Goal: Information Seeking & Learning: Learn about a topic

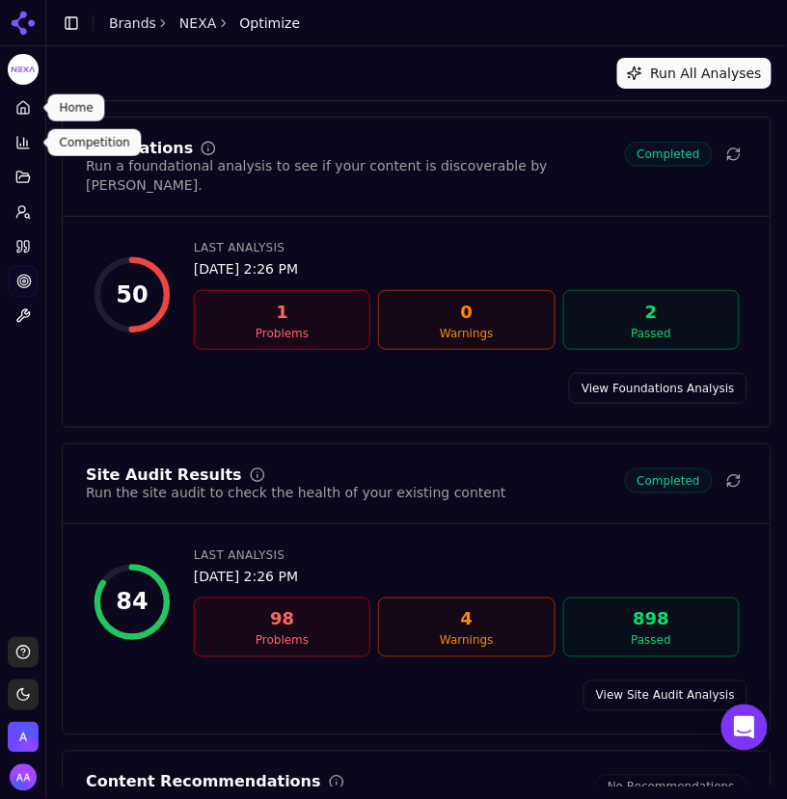
scroll to position [8, 0]
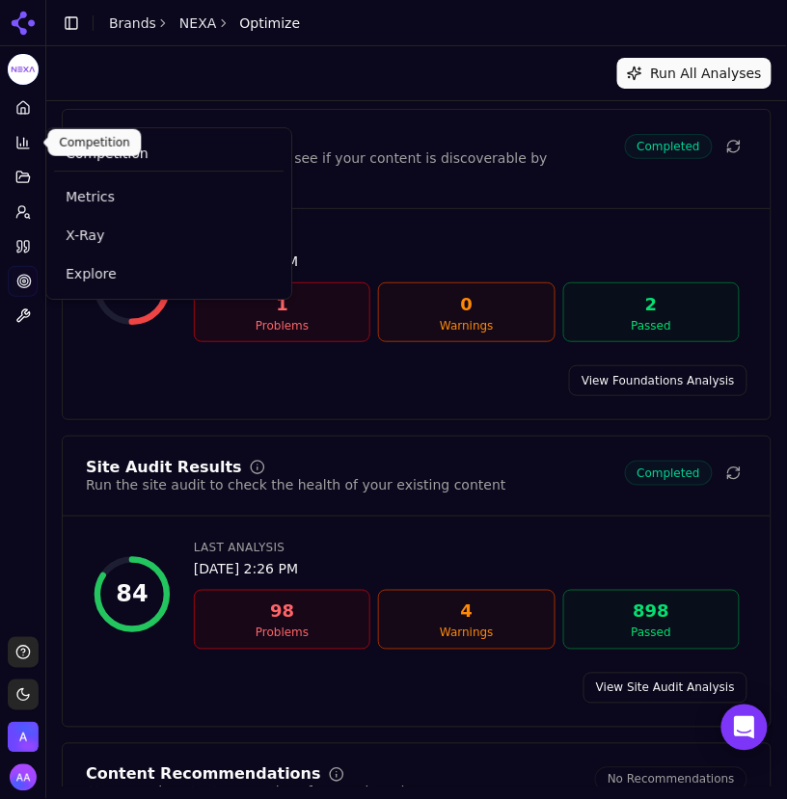
click at [24, 129] on button "Competition" at bounding box center [23, 142] width 30 height 31
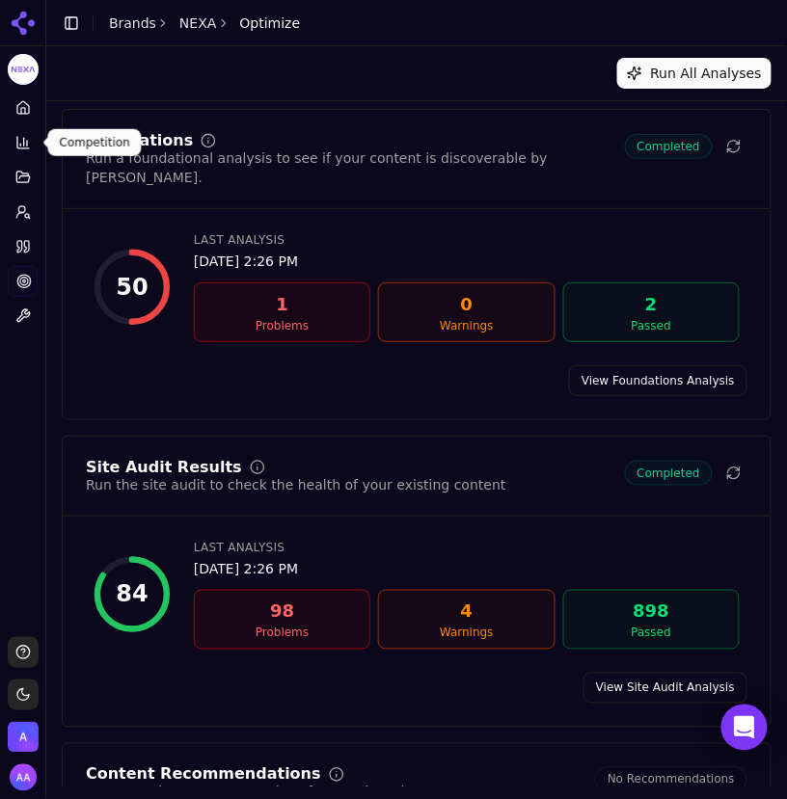
click at [22, 144] on icon at bounding box center [22, 142] width 15 height 15
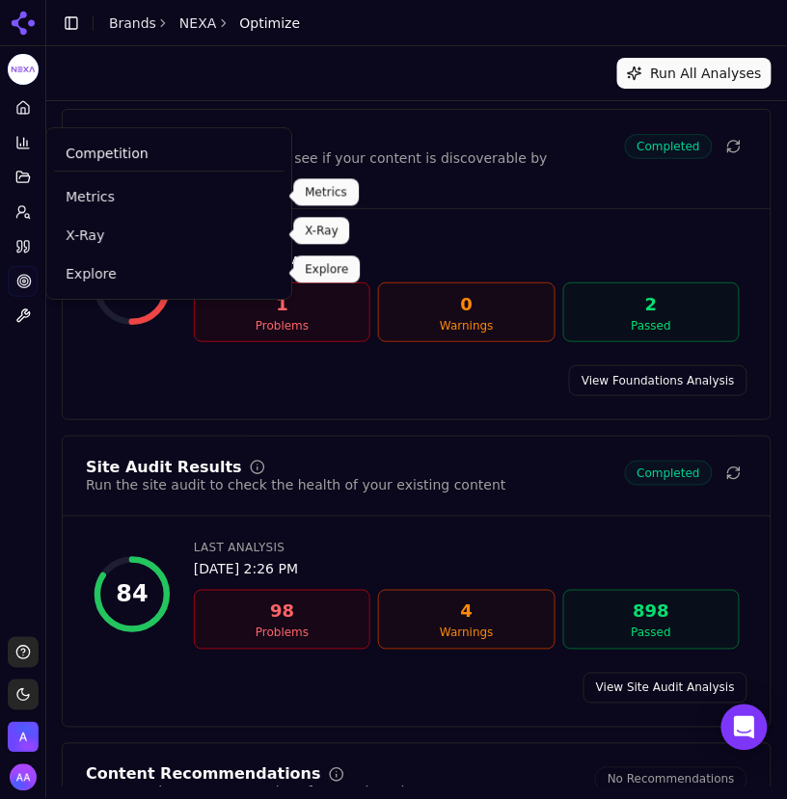
click at [107, 275] on span "Explore" at bounding box center [169, 273] width 206 height 19
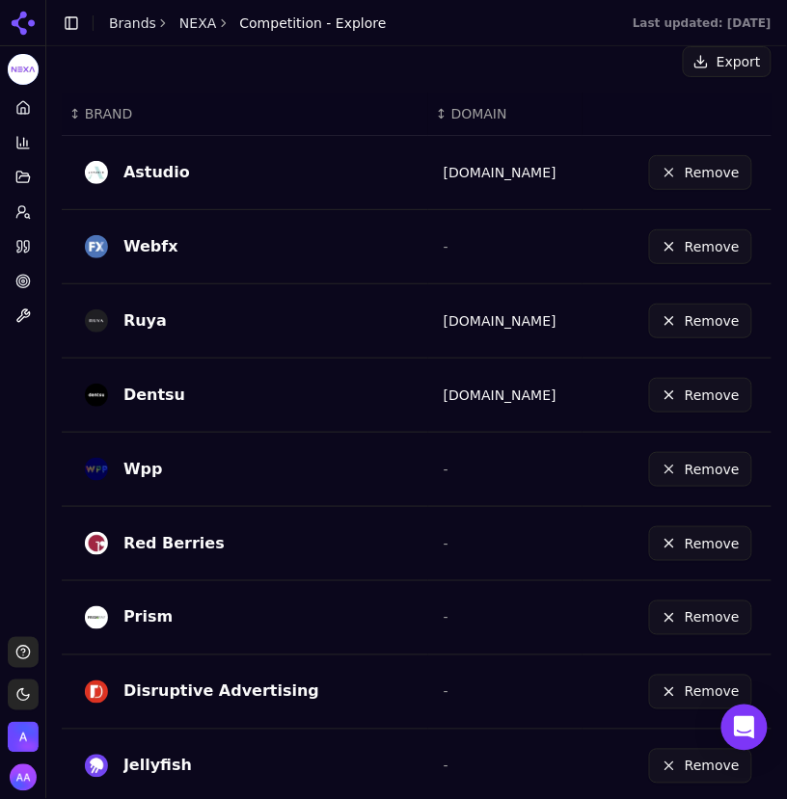
scroll to position [768, 0]
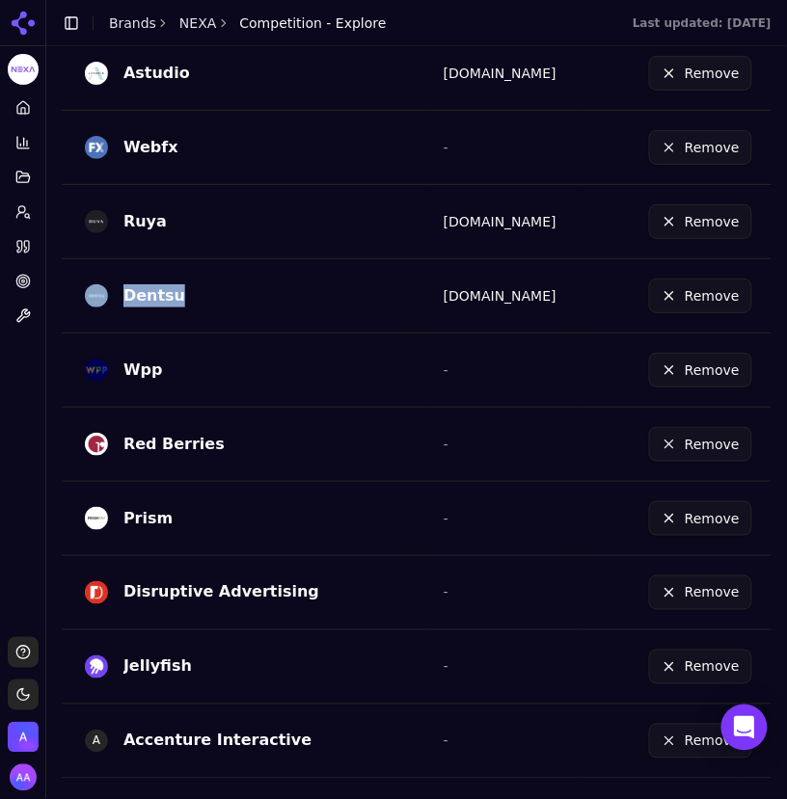
drag, startPoint x: 189, startPoint y: 299, endPoint x: 110, endPoint y: 289, distance: 79.6
click at [110, 289] on div "Dentsu" at bounding box center [249, 295] width 328 height 31
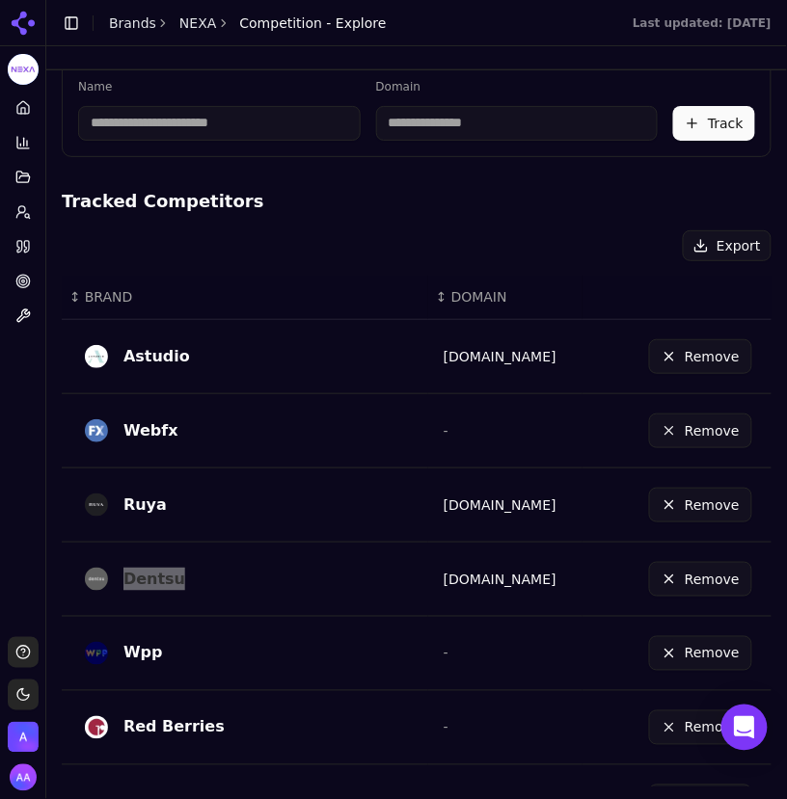
scroll to position [480, 0]
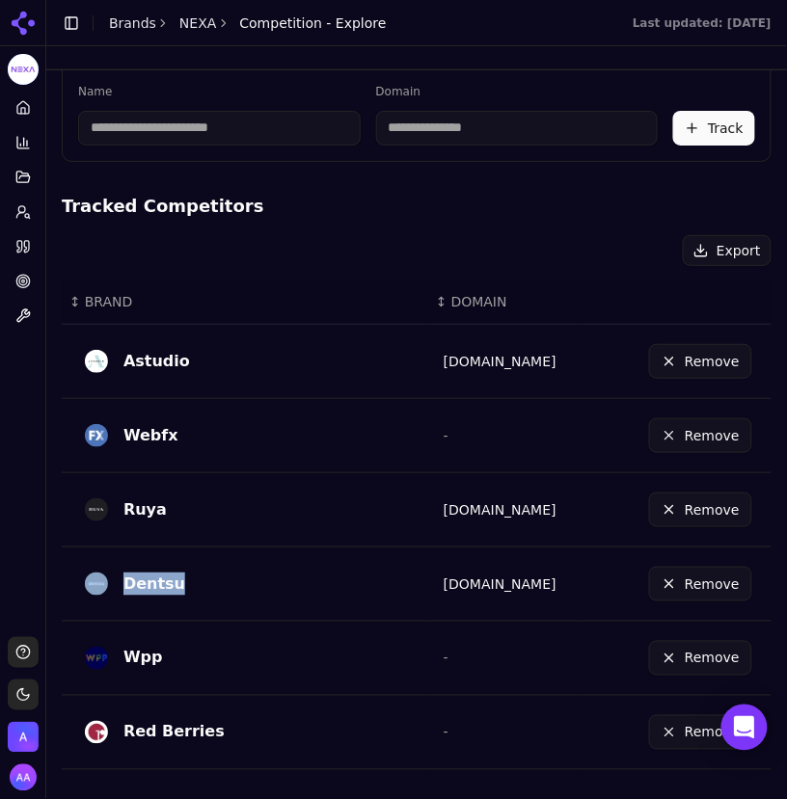
click at [470, 359] on link "[DOMAIN_NAME]" at bounding box center [499, 361] width 113 height 15
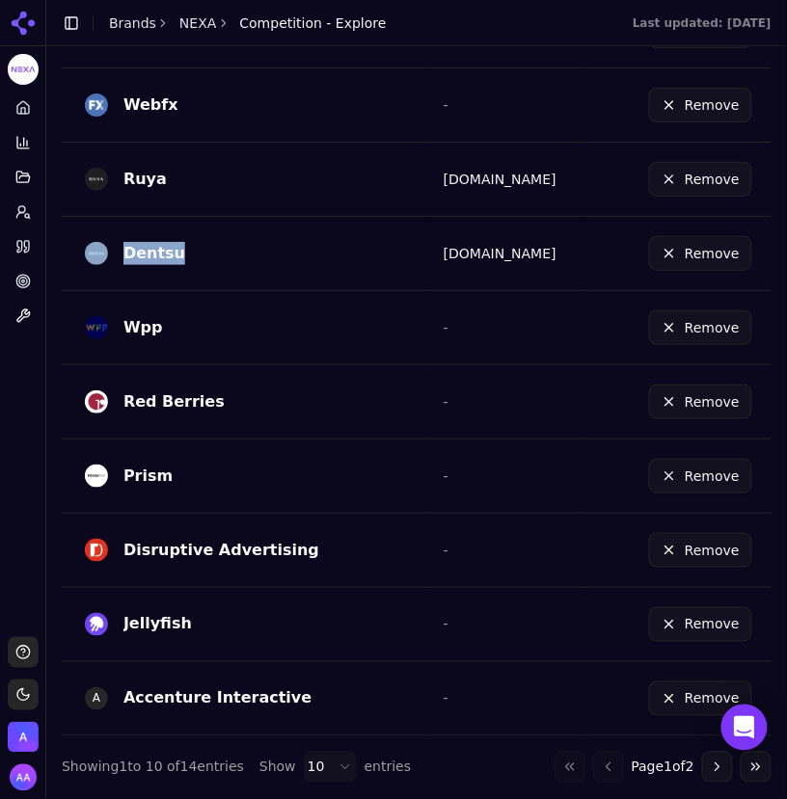
click at [712, 757] on button "Go to next page" at bounding box center [717, 767] width 31 height 31
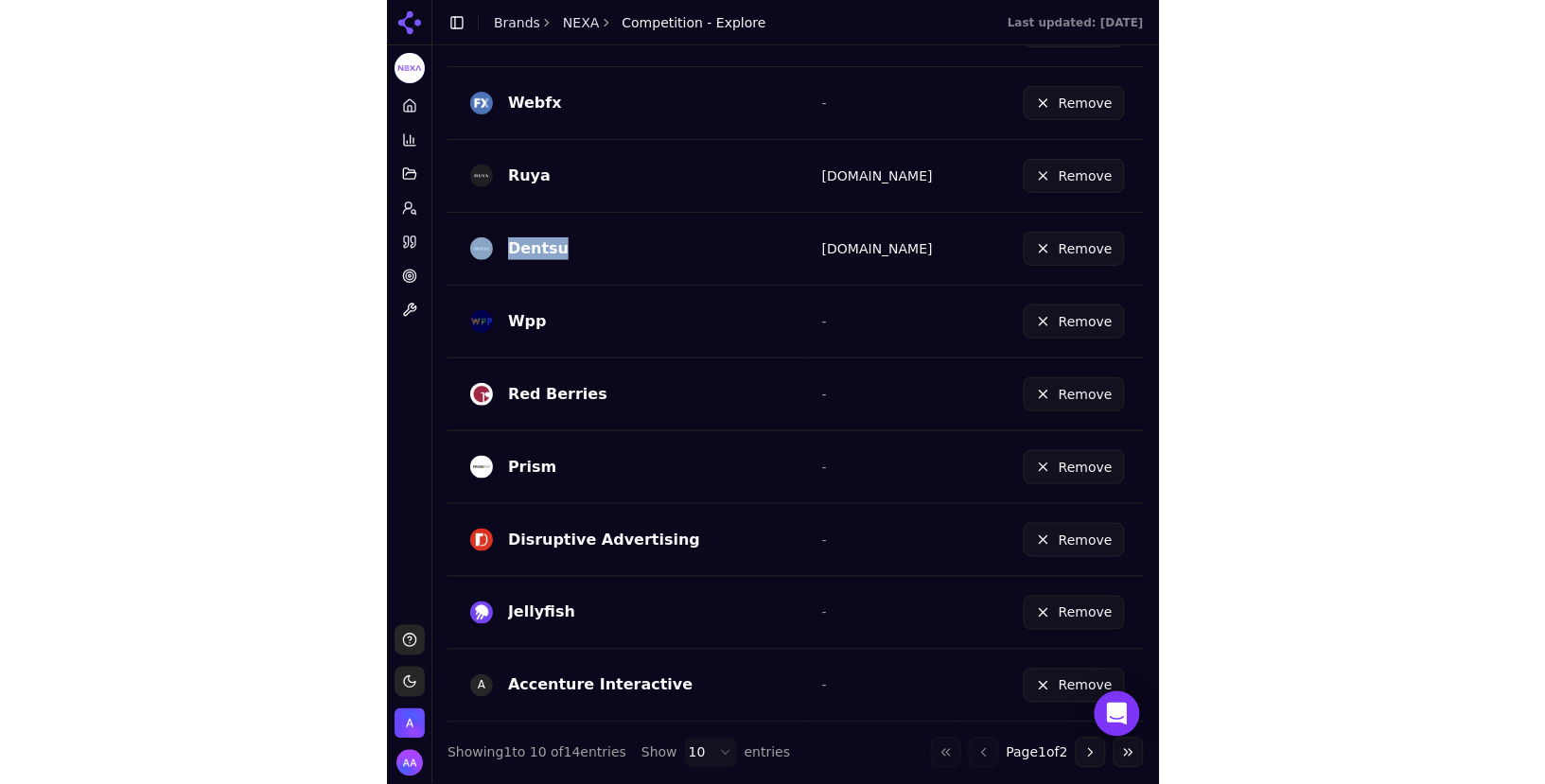
scroll to position [361, 0]
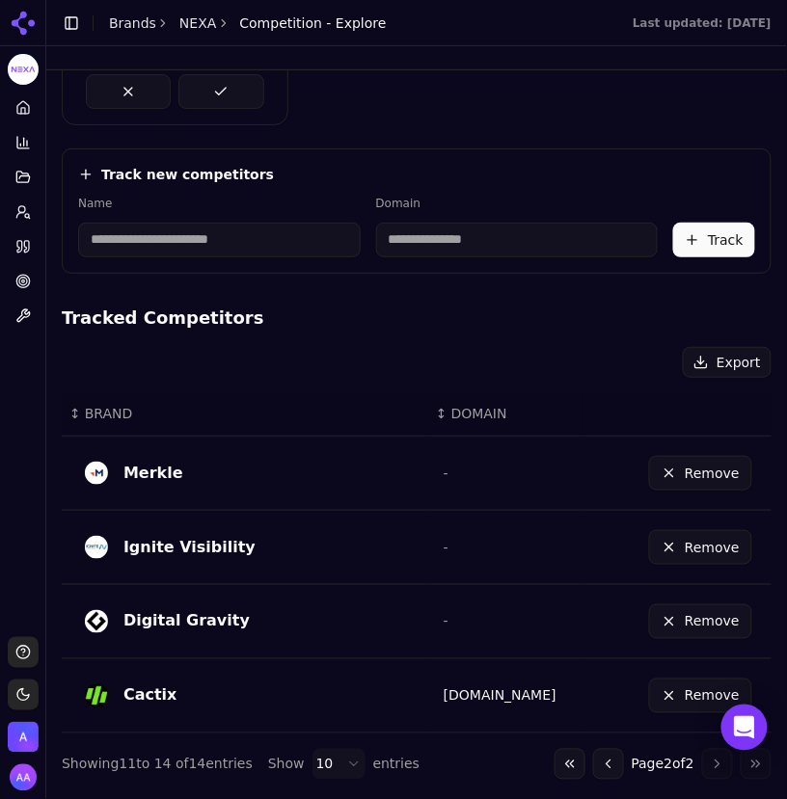
click at [593, 759] on button "Go to previous page" at bounding box center [608, 764] width 31 height 31
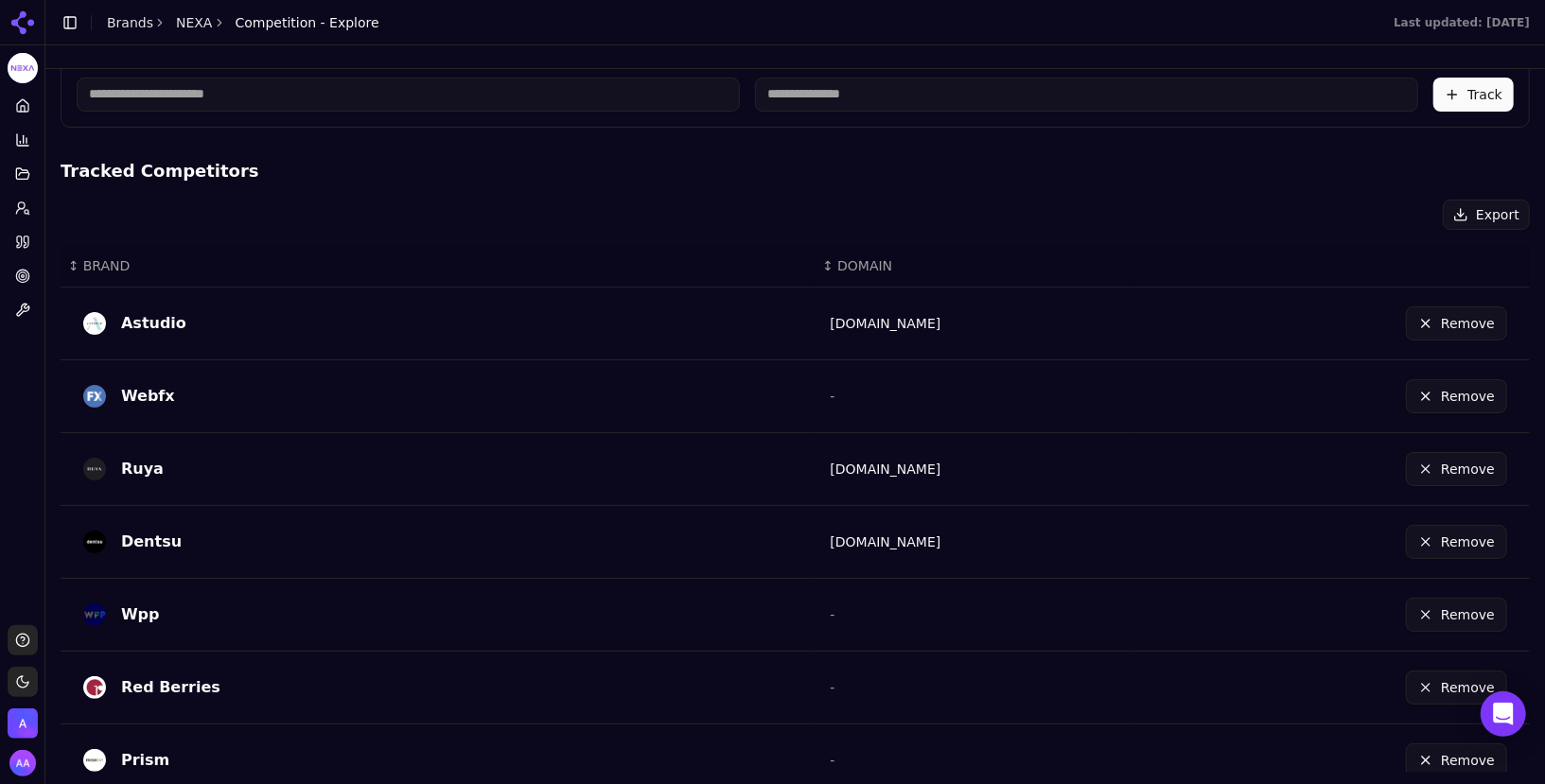
scroll to position [223, 0]
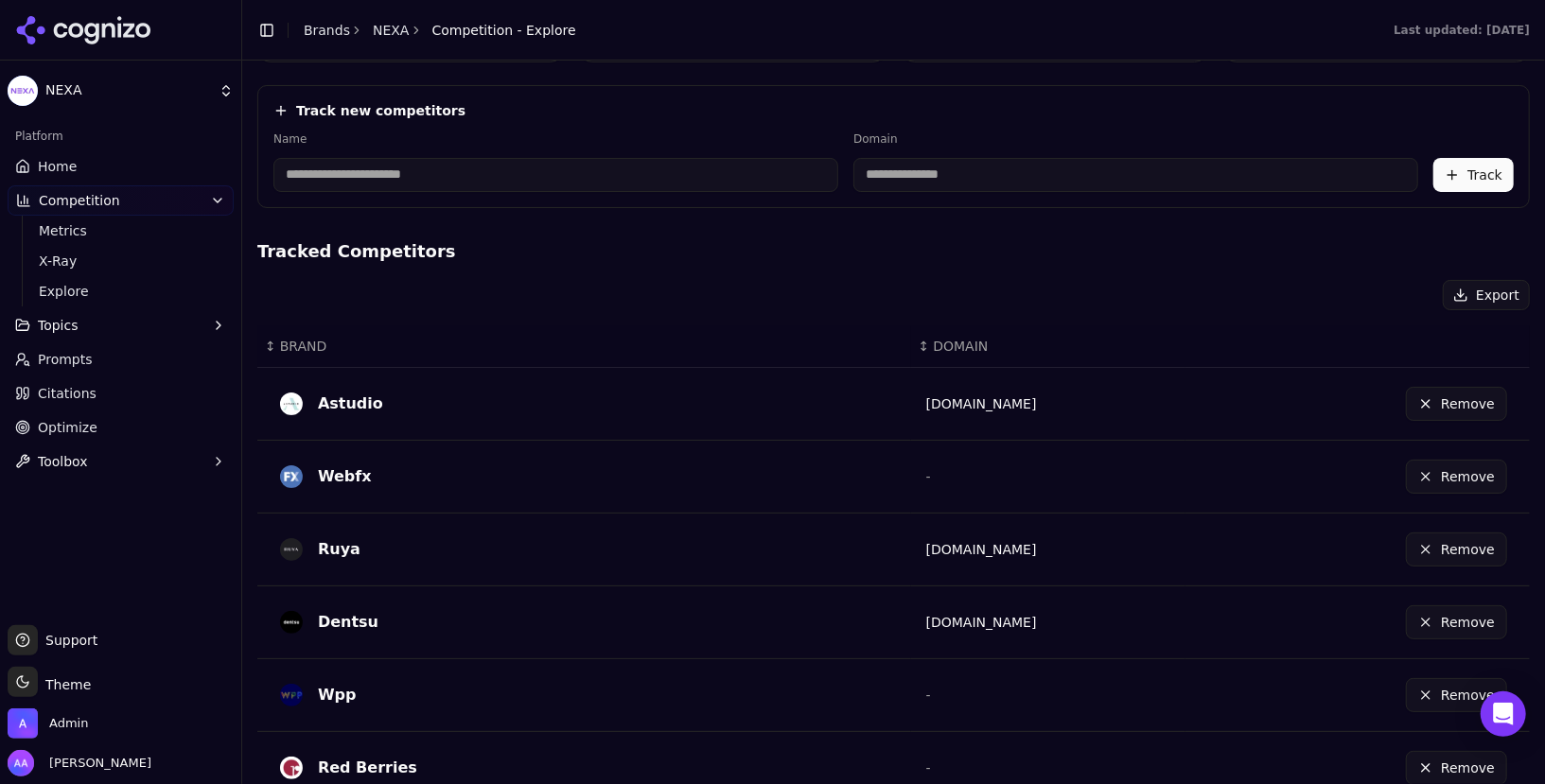
scroll to position [637, 0]
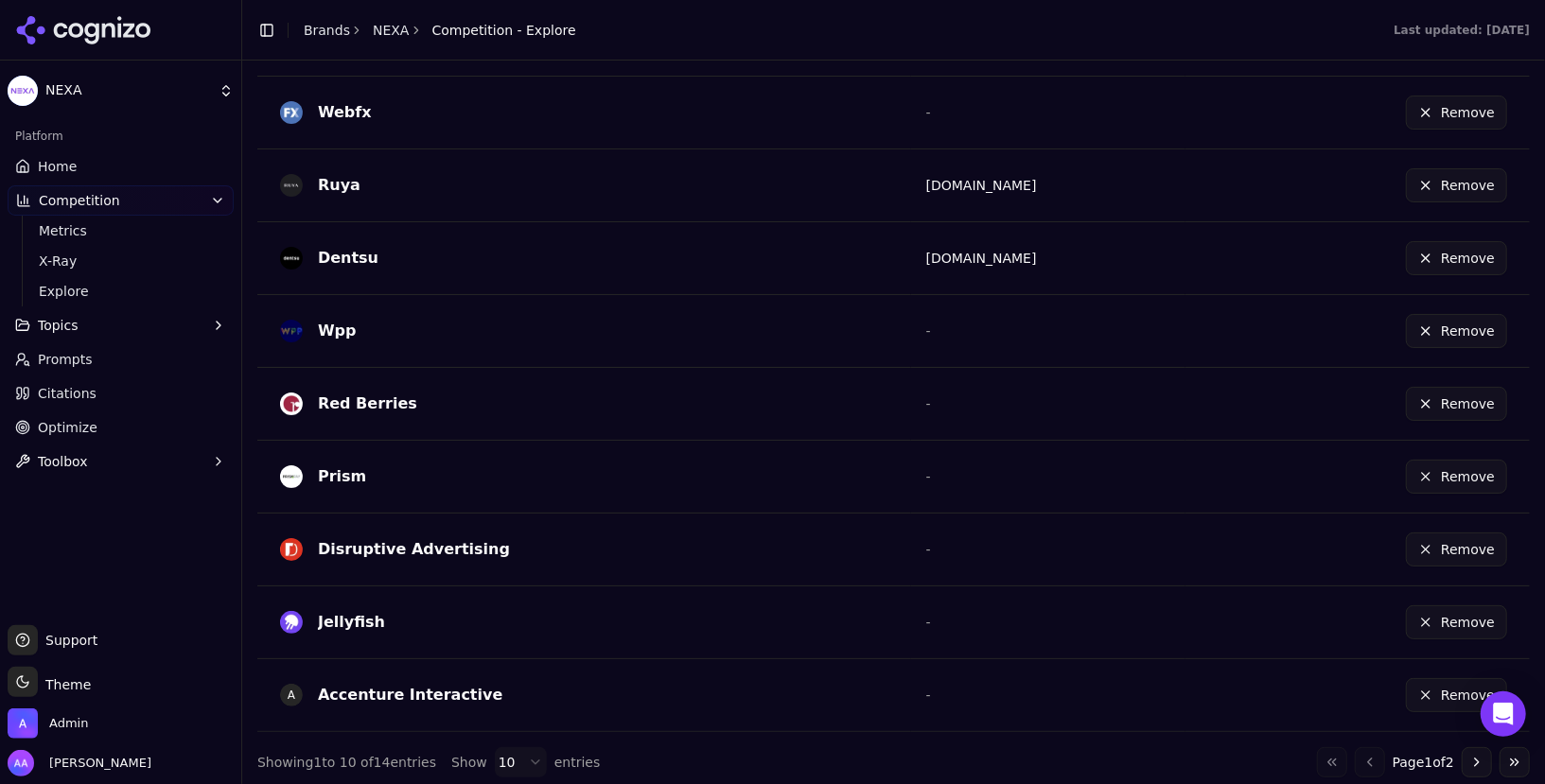
click at [1465, 756] on button "Go to next page" at bounding box center [1476, 761] width 30 height 30
